Goal: Transaction & Acquisition: Purchase product/service

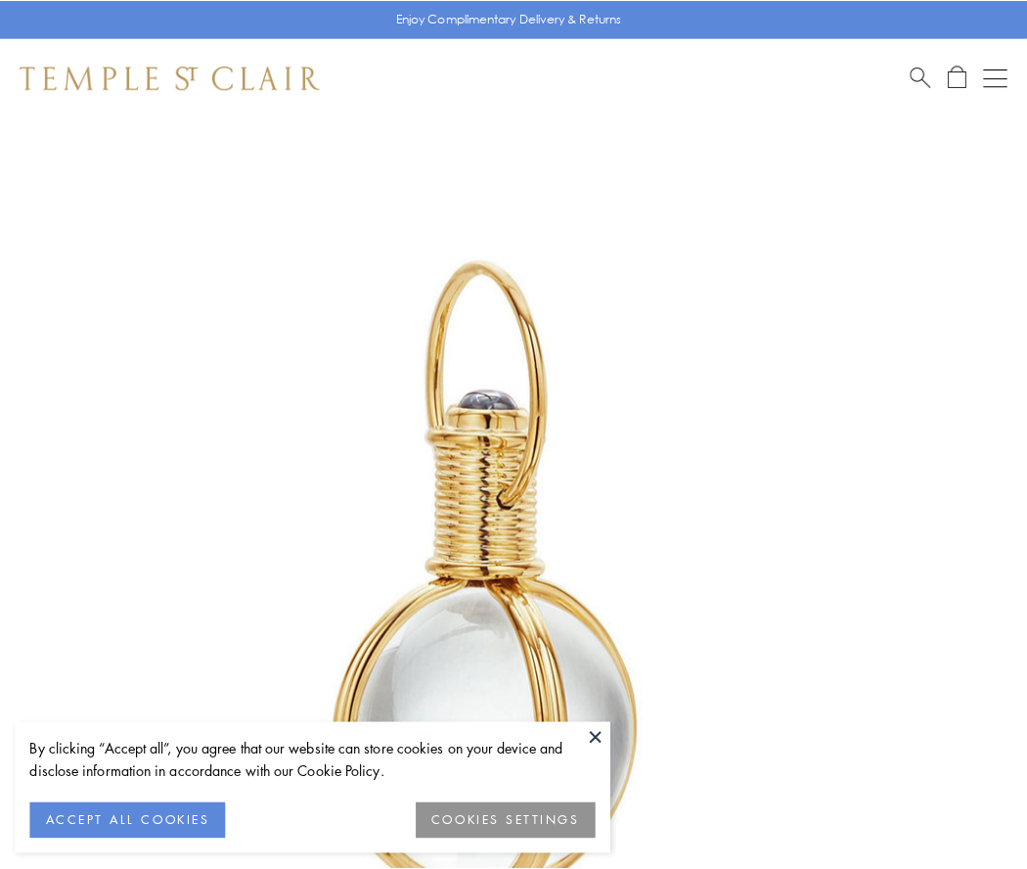
scroll to position [511, 0]
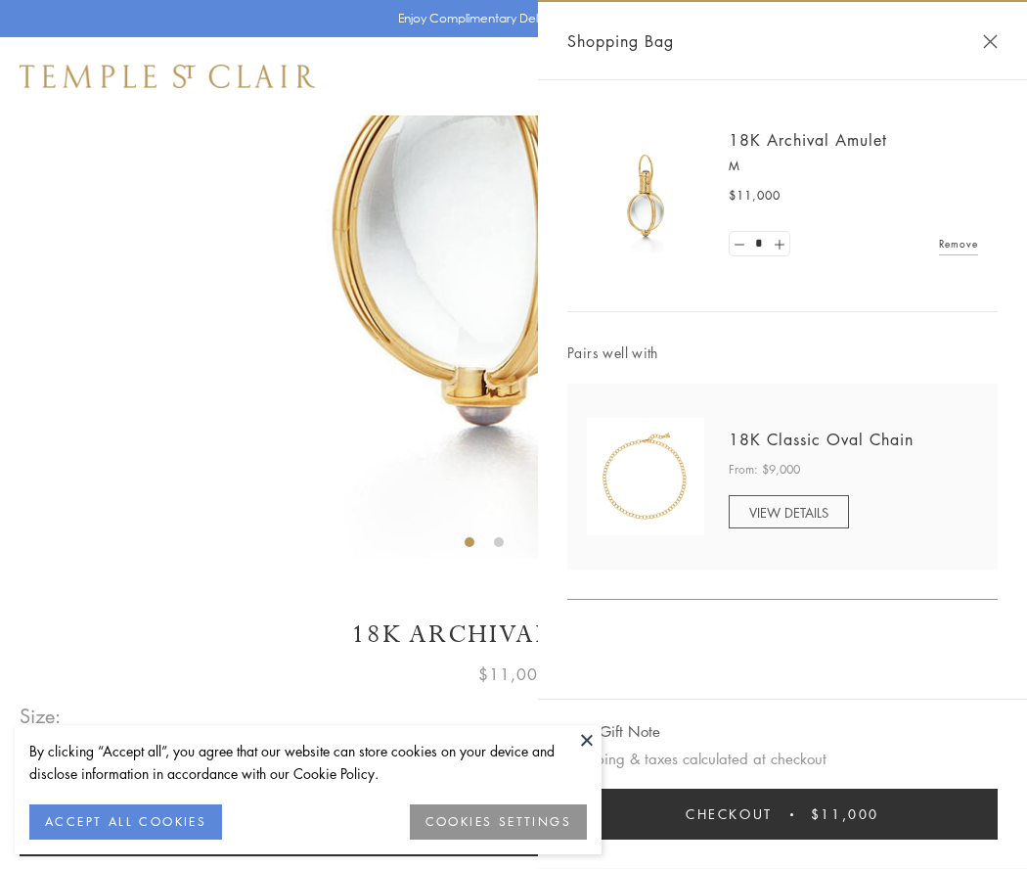
click at [783, 814] on button "Checkout $11,000" at bounding box center [782, 814] width 430 height 51
